Goal: Check status

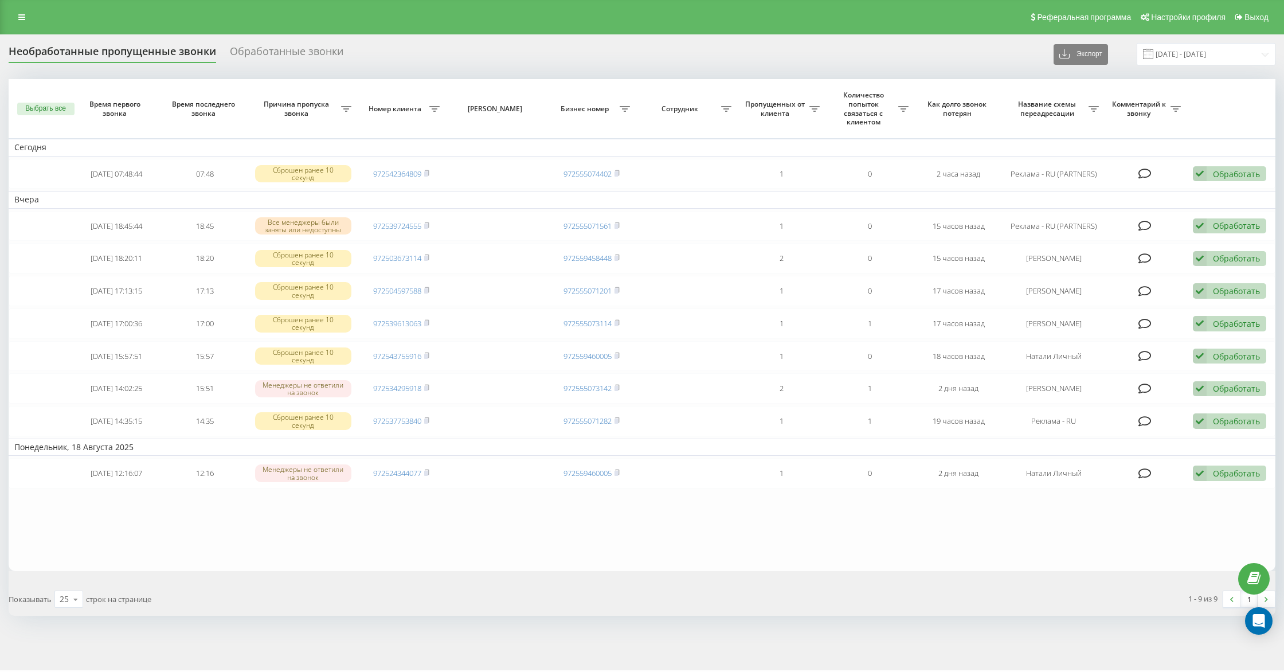
click at [132, 54] on div "Необработанные пропущенные звонки" at bounding box center [113, 54] width 208 height 18
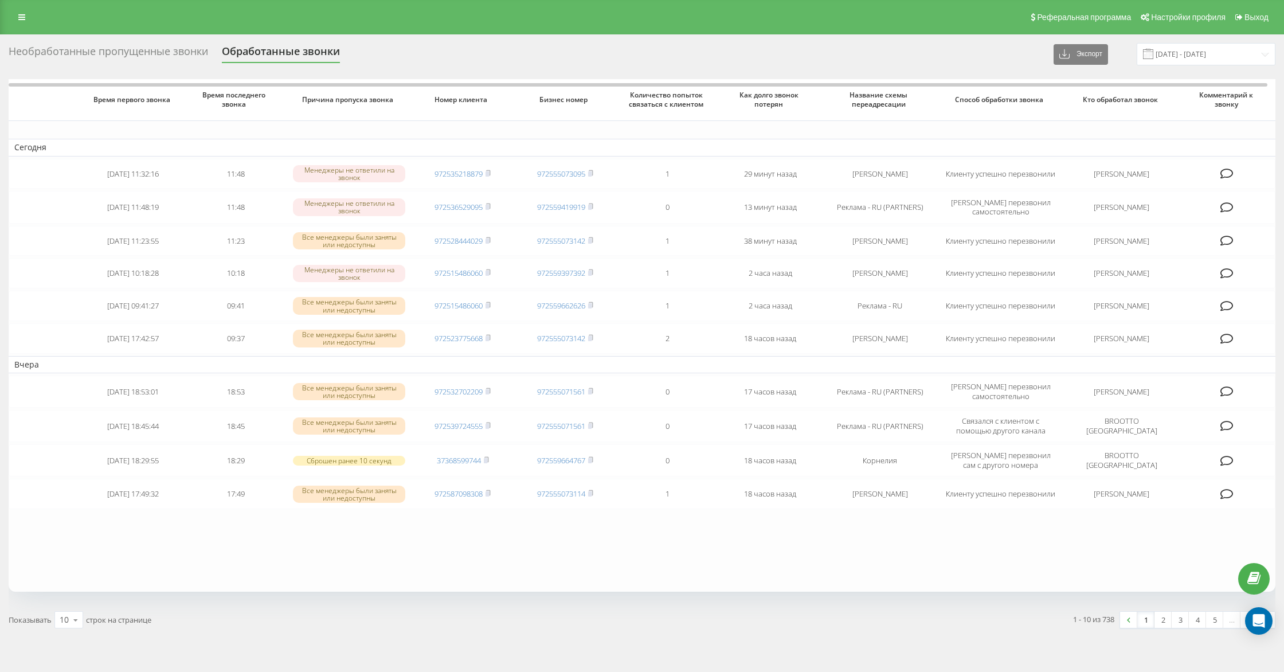
click at [163, 58] on div "Необработанные пропущенные звонки" at bounding box center [108, 54] width 199 height 18
